Goal: Information Seeking & Learning: Learn about a topic

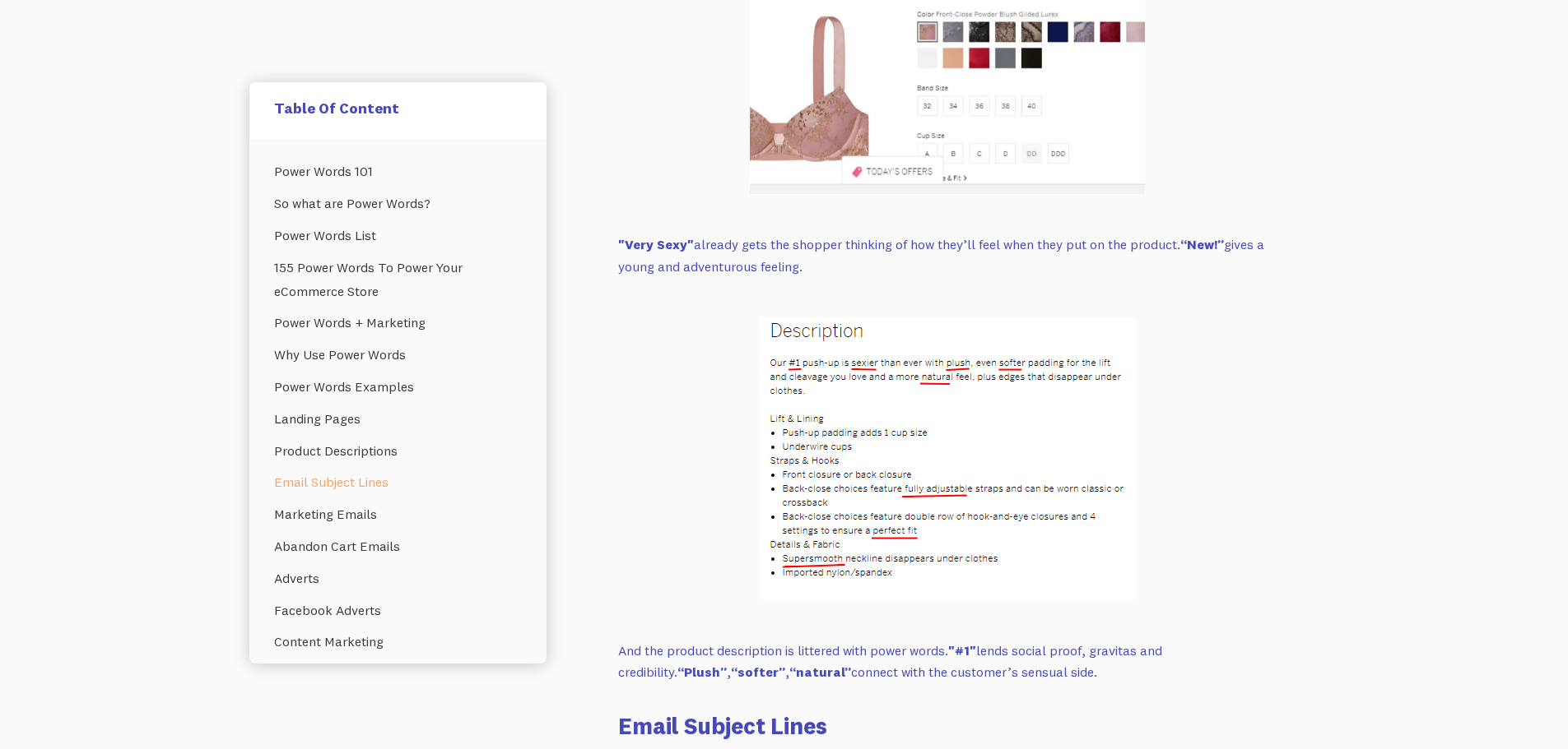
scroll to position [6416, 0]
click at [390, 263] on link "155 Power Words To Power Your eCommerce Store" at bounding box center [398, 280] width 248 height 56
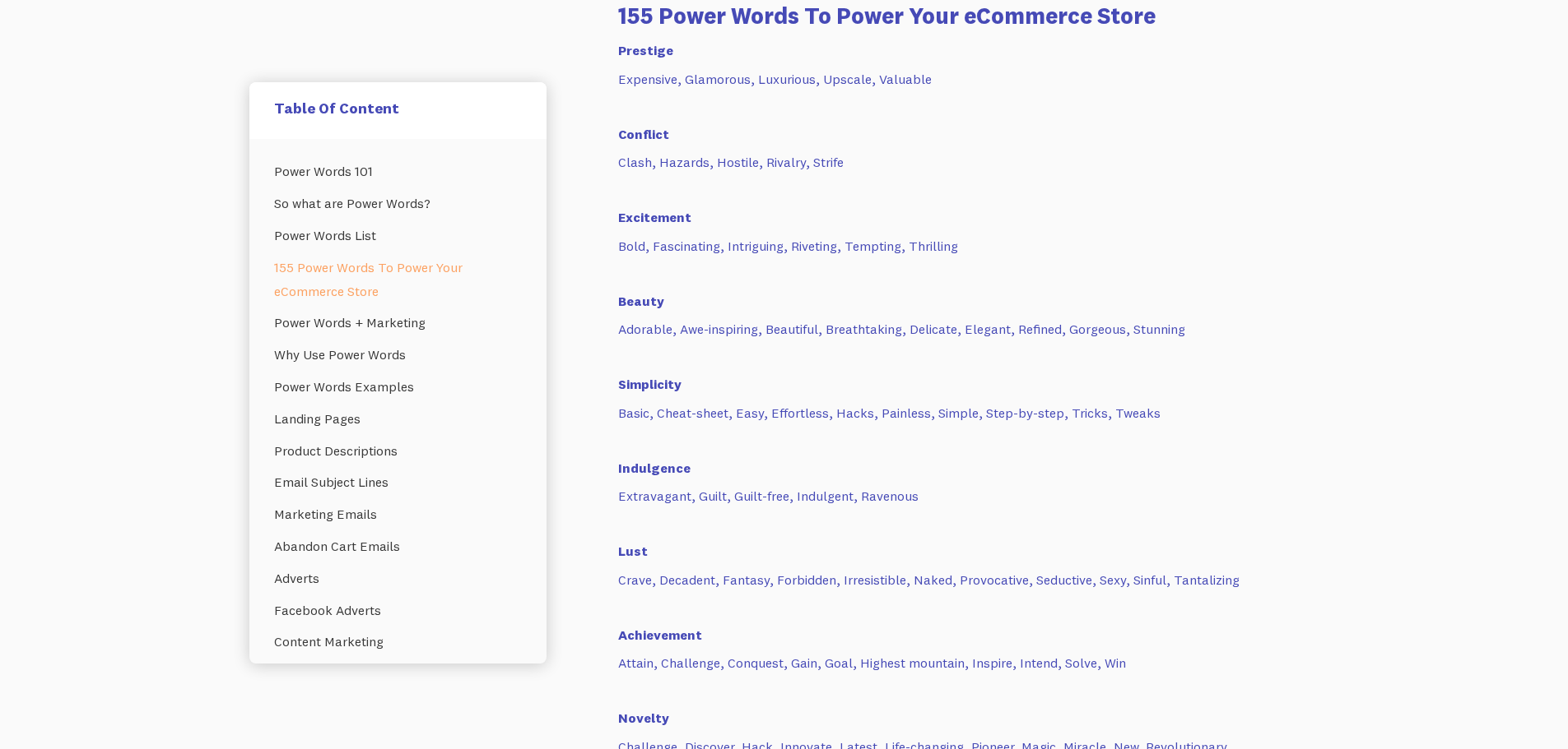
scroll to position [1966, 0]
click at [403, 323] on link "Power Words + Marketing" at bounding box center [398, 322] width 248 height 32
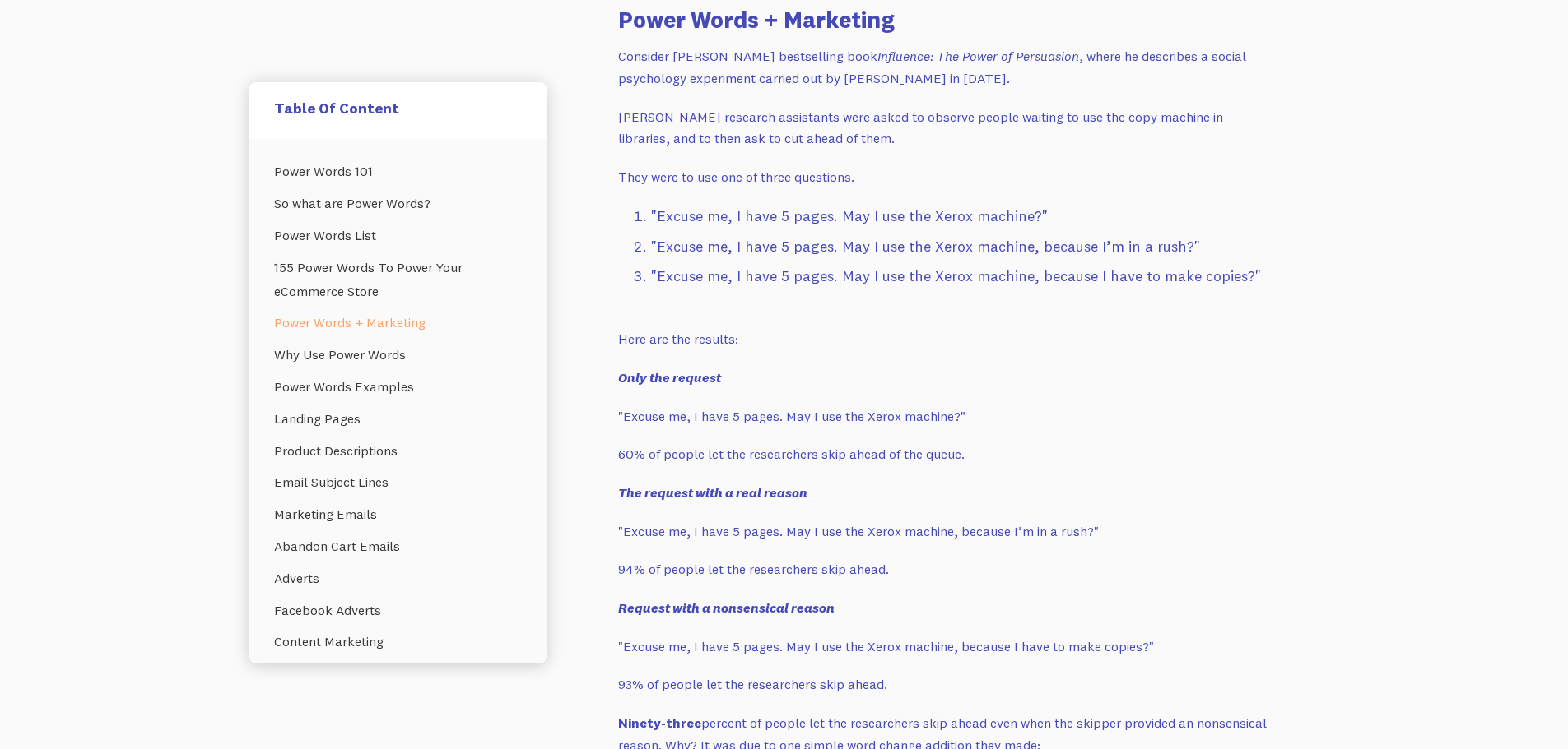
scroll to position [3111, 0]
click at [360, 177] on link "Power Words 101" at bounding box center [398, 171] width 248 height 32
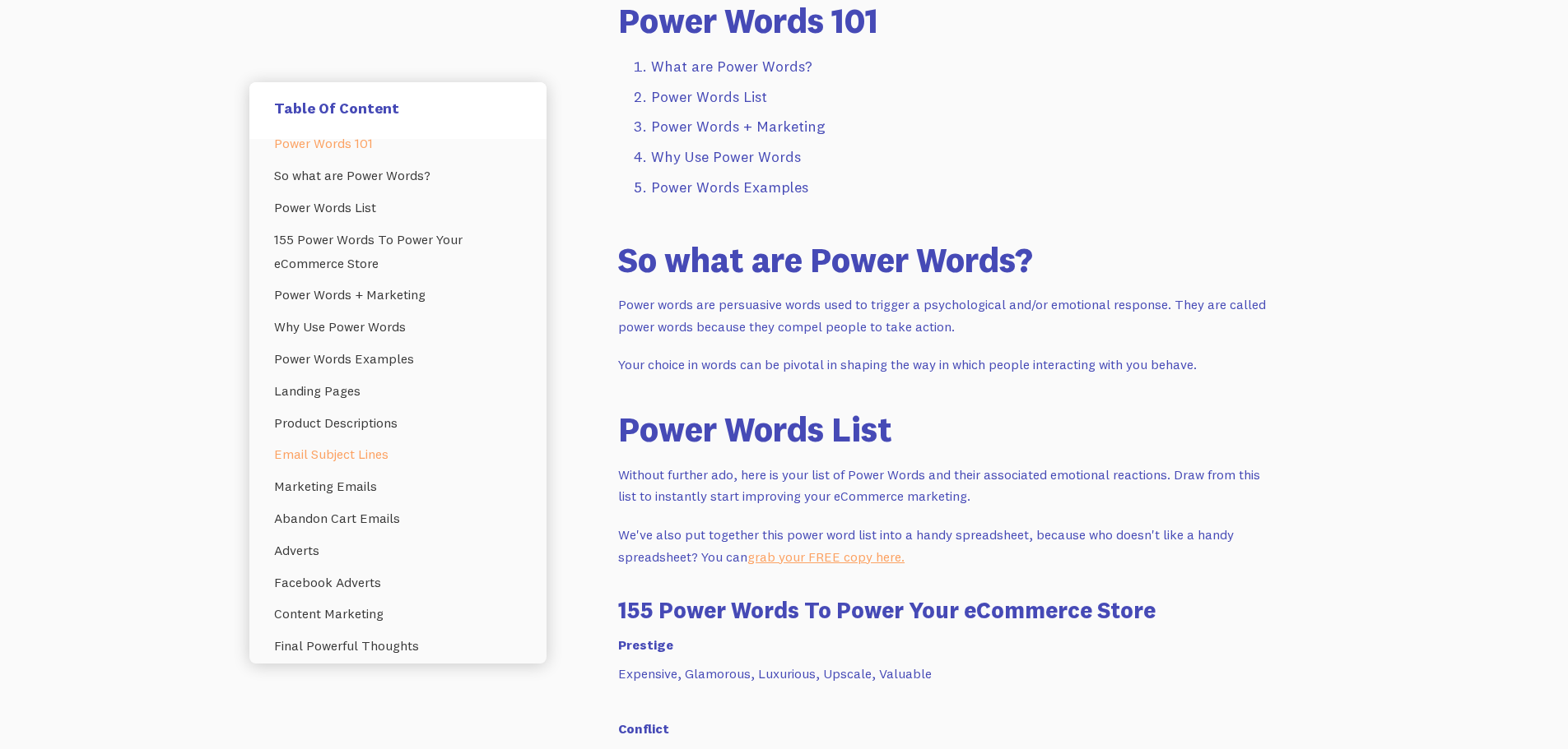
scroll to position [42, 0]
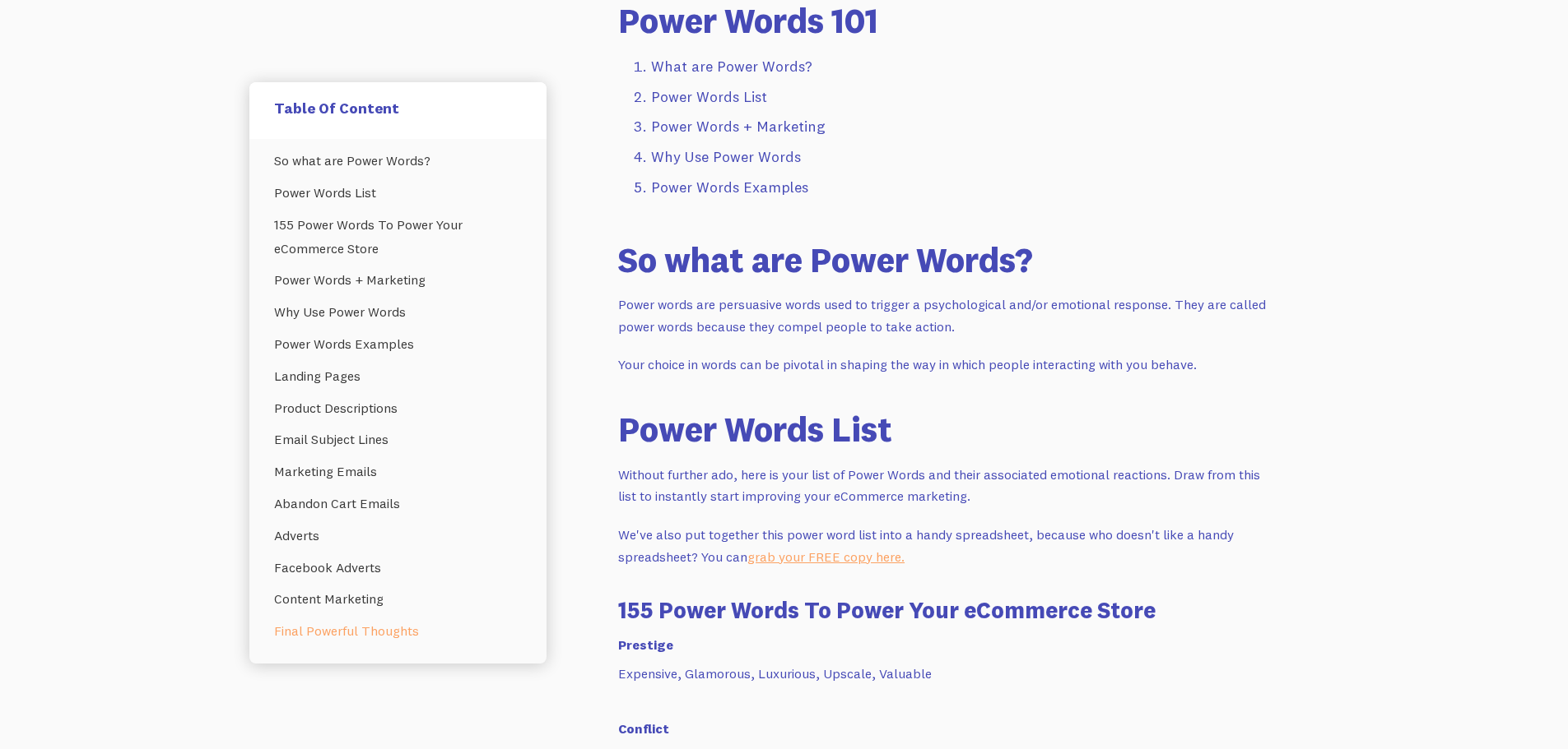
click at [354, 637] on link "Final Powerful Thoughts" at bounding box center [398, 631] width 248 height 32
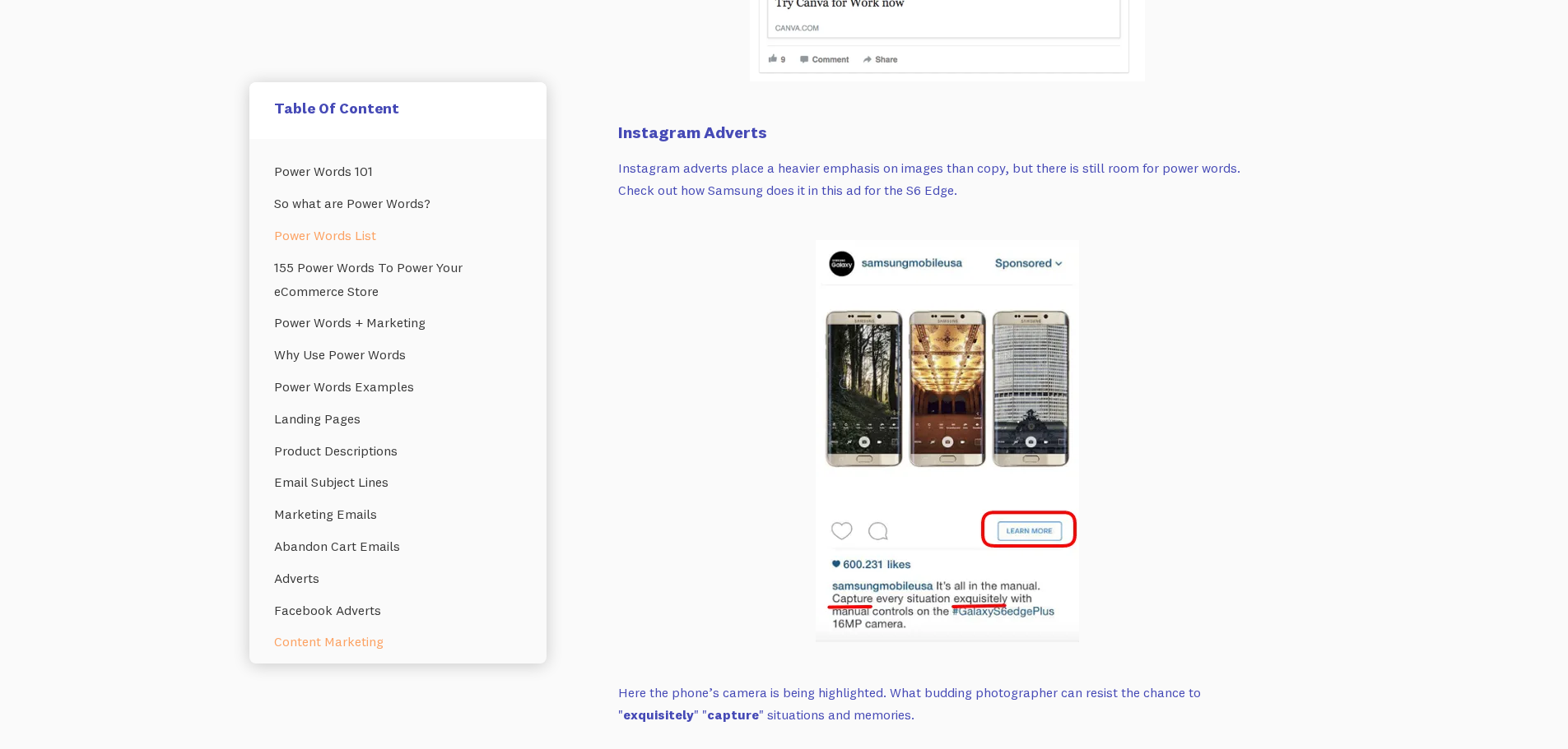
click at [322, 249] on link "Power Words List" at bounding box center [398, 236] width 248 height 32
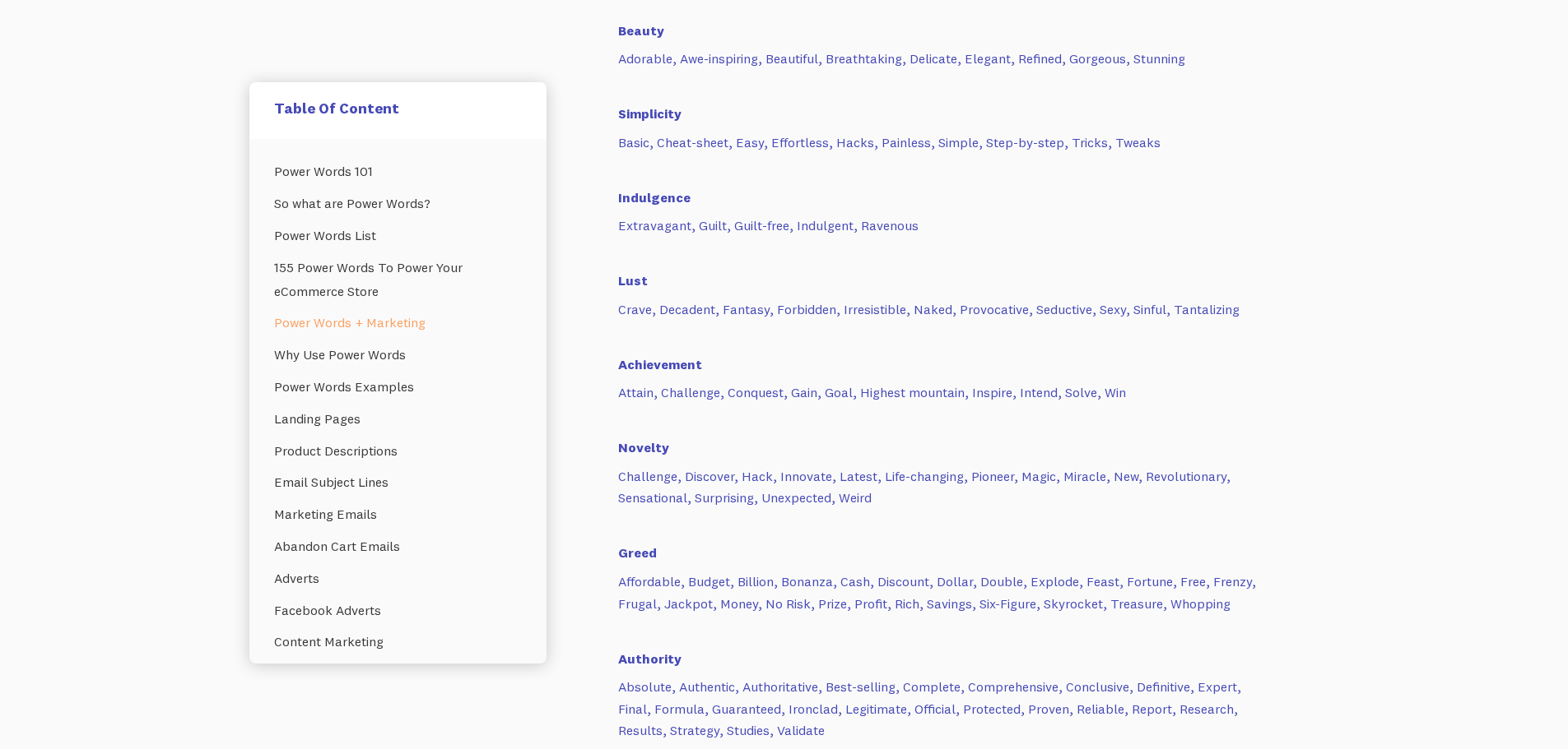
scroll to position [2275, 0]
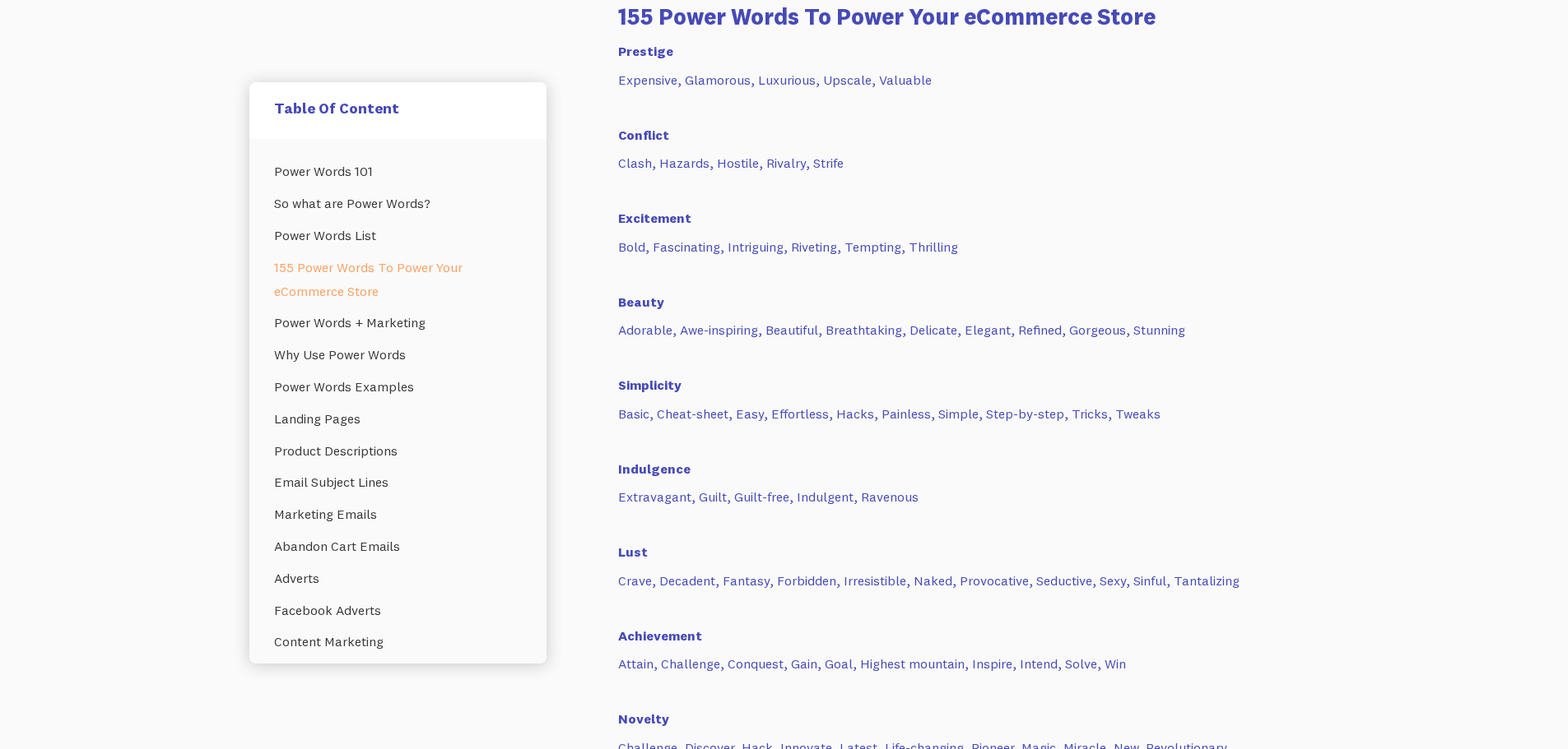
scroll to position [6416, 0]
